Goal: Use online tool/utility: Utilize a website feature to perform a specific function

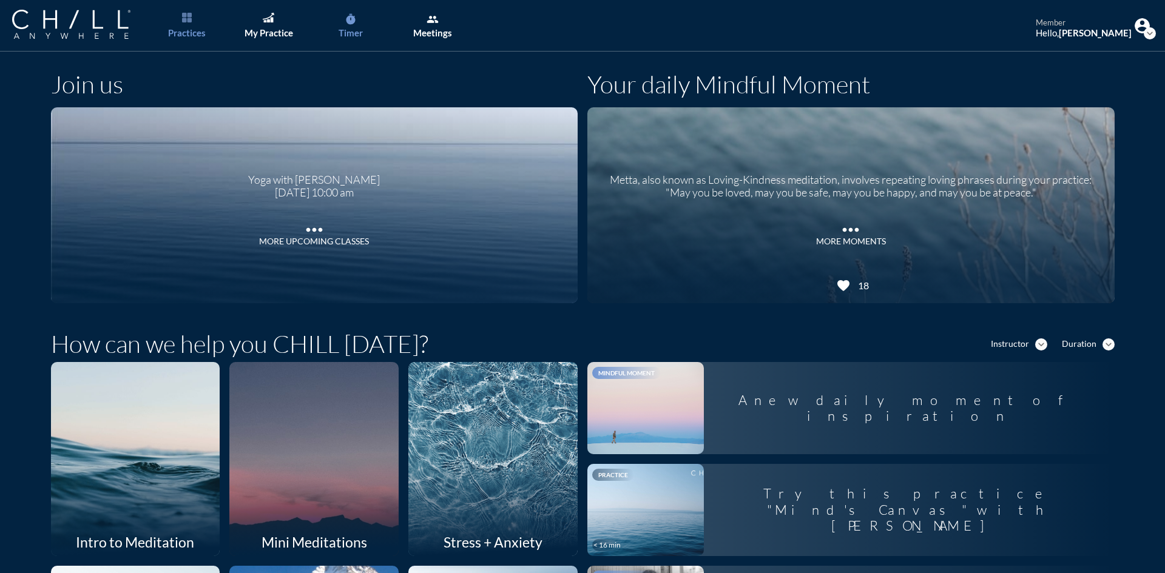
click at [354, 30] on div "Timer" at bounding box center [351, 32] width 24 height 11
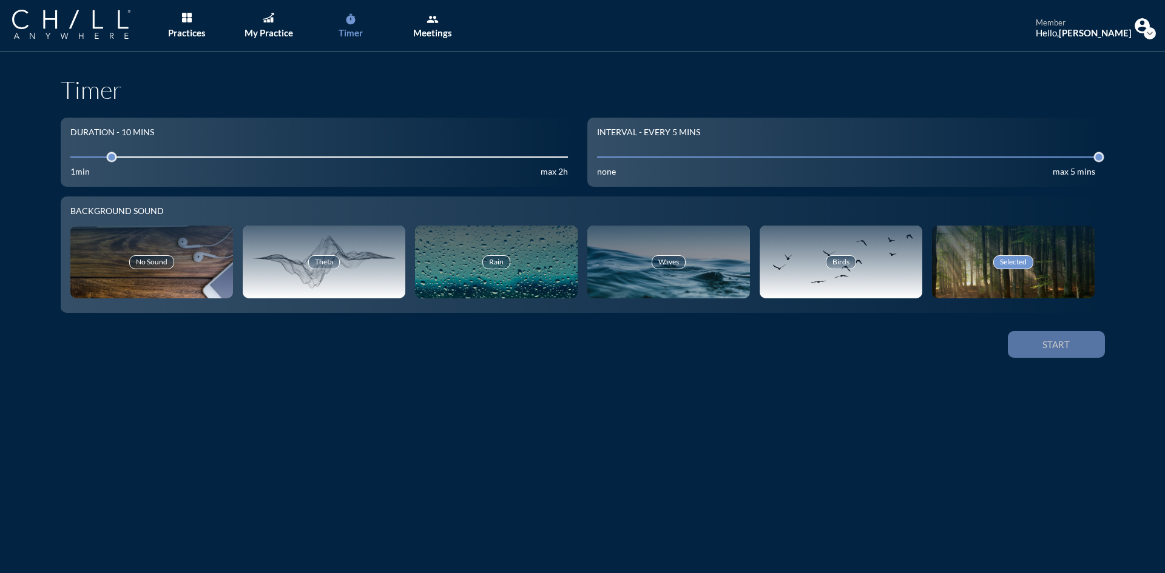
click at [1042, 350] on div "Start" at bounding box center [1056, 344] width 55 height 11
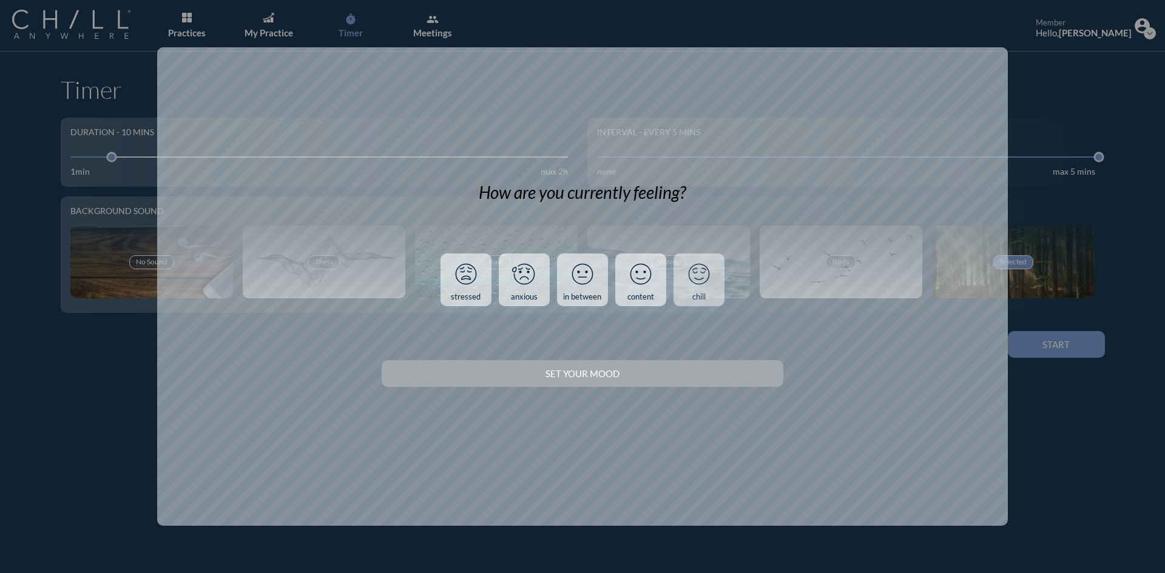
click at [717, 292] on link "chill" at bounding box center [699, 280] width 51 height 53
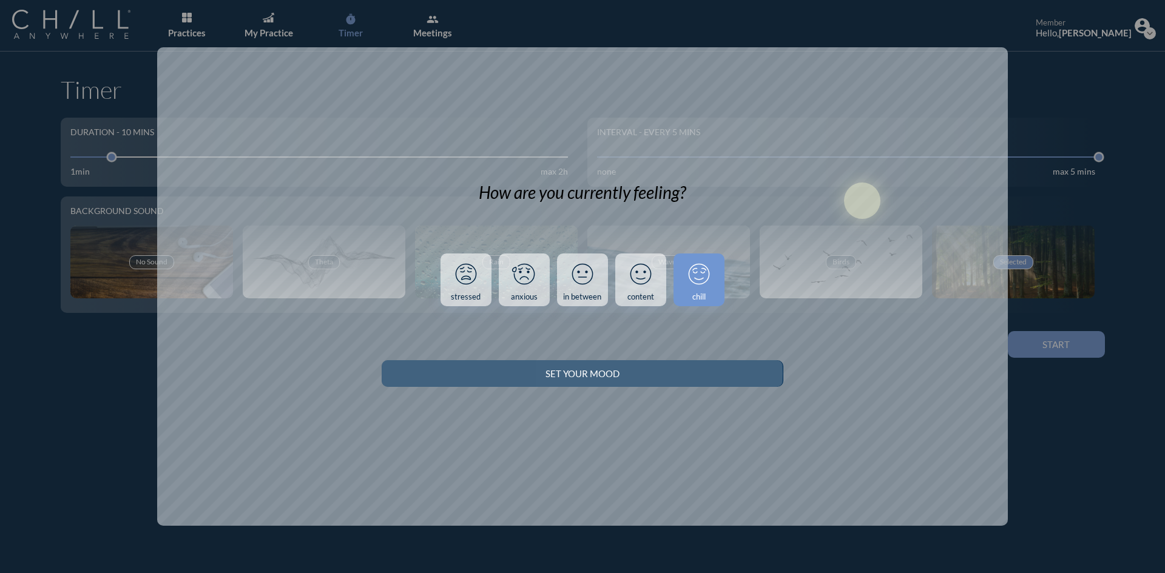
click at [690, 373] on div "Set your Mood" at bounding box center [582, 373] width 359 height 11
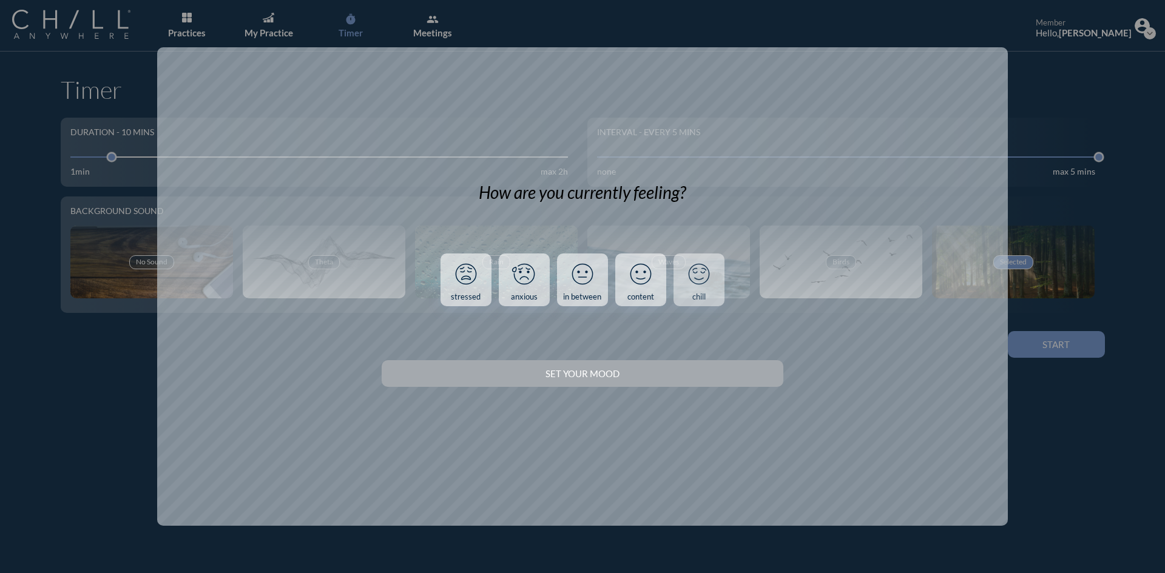
click at [701, 300] on div "chill" at bounding box center [698, 297] width 13 height 10
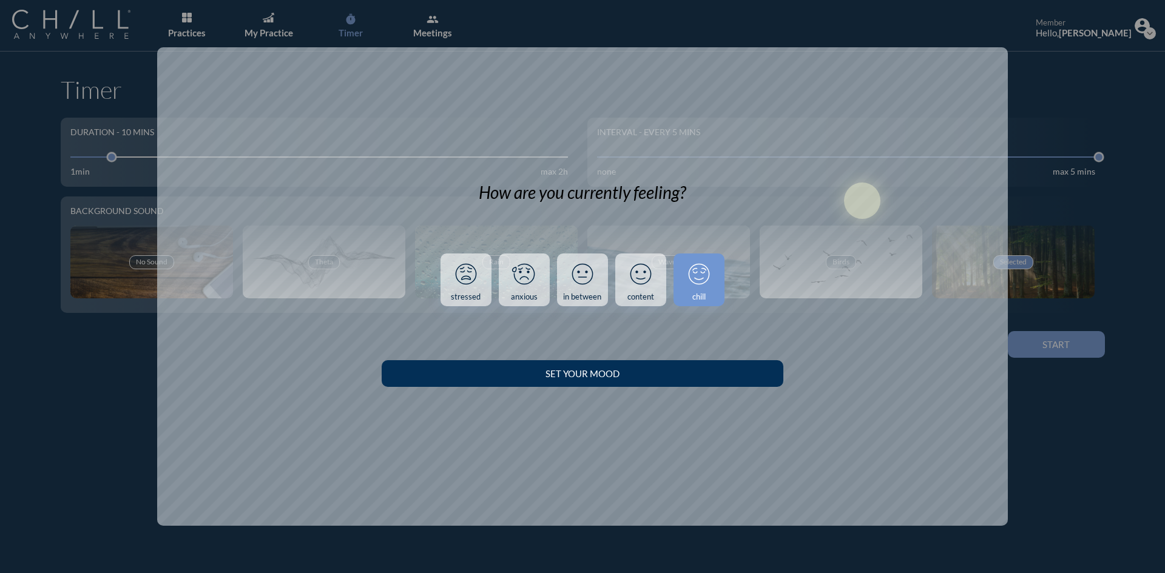
click at [720, 384] on button "Set your Mood" at bounding box center [582, 373] width 401 height 27
